Goal: Download file/media

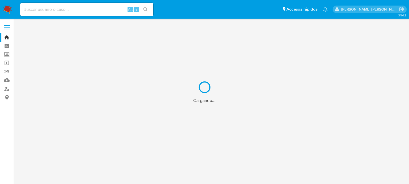
click at [71, 11] on div "Cargando..." at bounding box center [204, 92] width 409 height 184
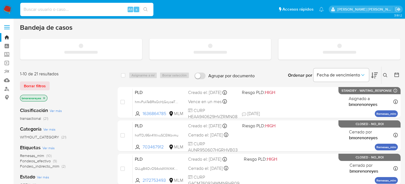
click at [57, 7] on input at bounding box center [86, 9] width 133 height 7
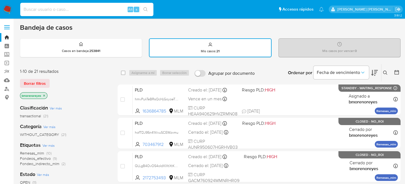
paste input "2332715712"
type input "2332715712"
click at [146, 12] on button "search-icon" at bounding box center [145, 10] width 11 height 8
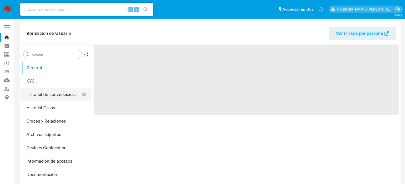
select select "10"
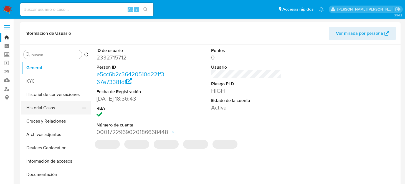
click at [49, 107] on button "Historial Casos" at bounding box center [53, 107] width 65 height 13
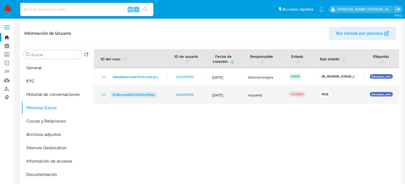
click at [136, 96] on span "tES8scwb86iH03IZI2qPfB0p" at bounding box center [134, 94] width 42 height 7
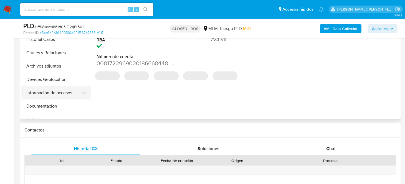
select select "10"
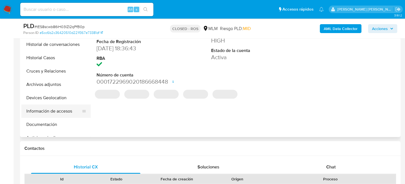
scroll to position [139, 0]
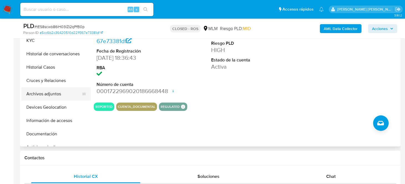
click at [46, 95] on button "Archivos adjuntos" at bounding box center [53, 93] width 65 height 13
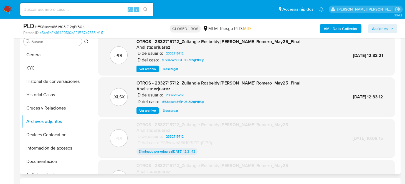
scroll to position [0, 0]
click at [172, 71] on span "Descargar" at bounding box center [170, 69] width 15 height 6
click at [164, 67] on span "Descargar" at bounding box center [170, 69] width 15 height 6
